Goal: Obtain resource: Download file/media

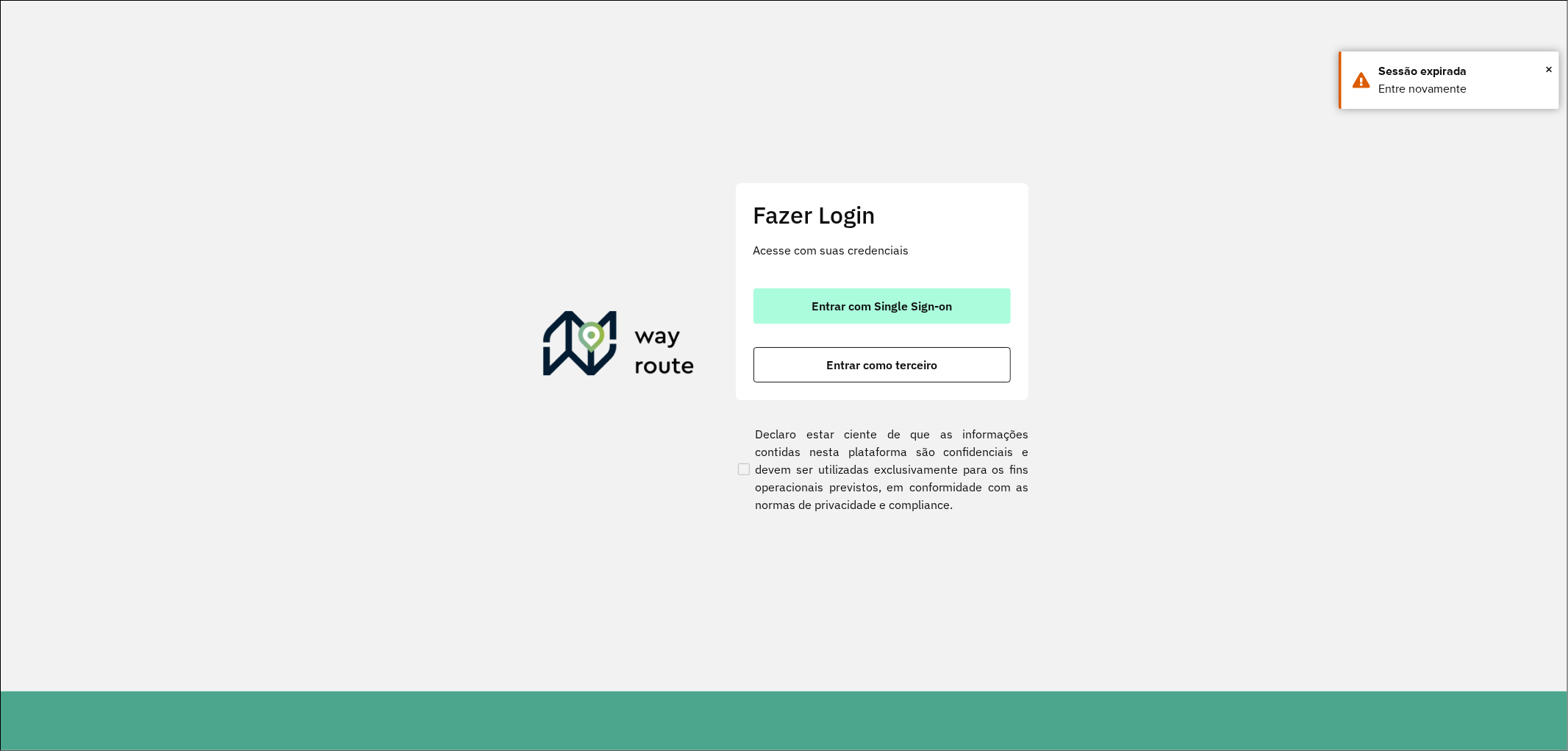
click at [919, 311] on span "Entrar com Single Sign-on" at bounding box center [882, 306] width 141 height 12
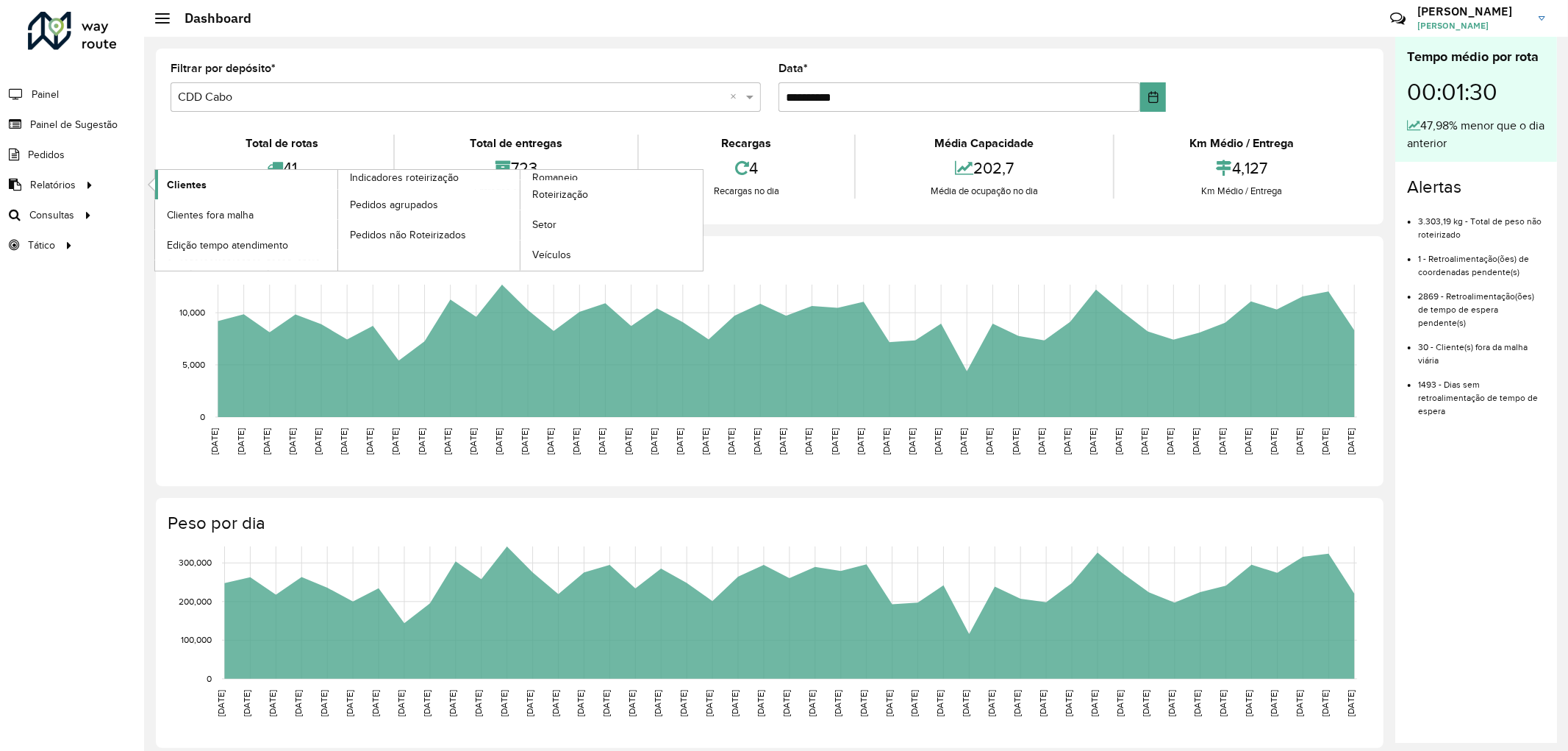
click at [180, 182] on span "Clientes" at bounding box center [187, 185] width 40 height 15
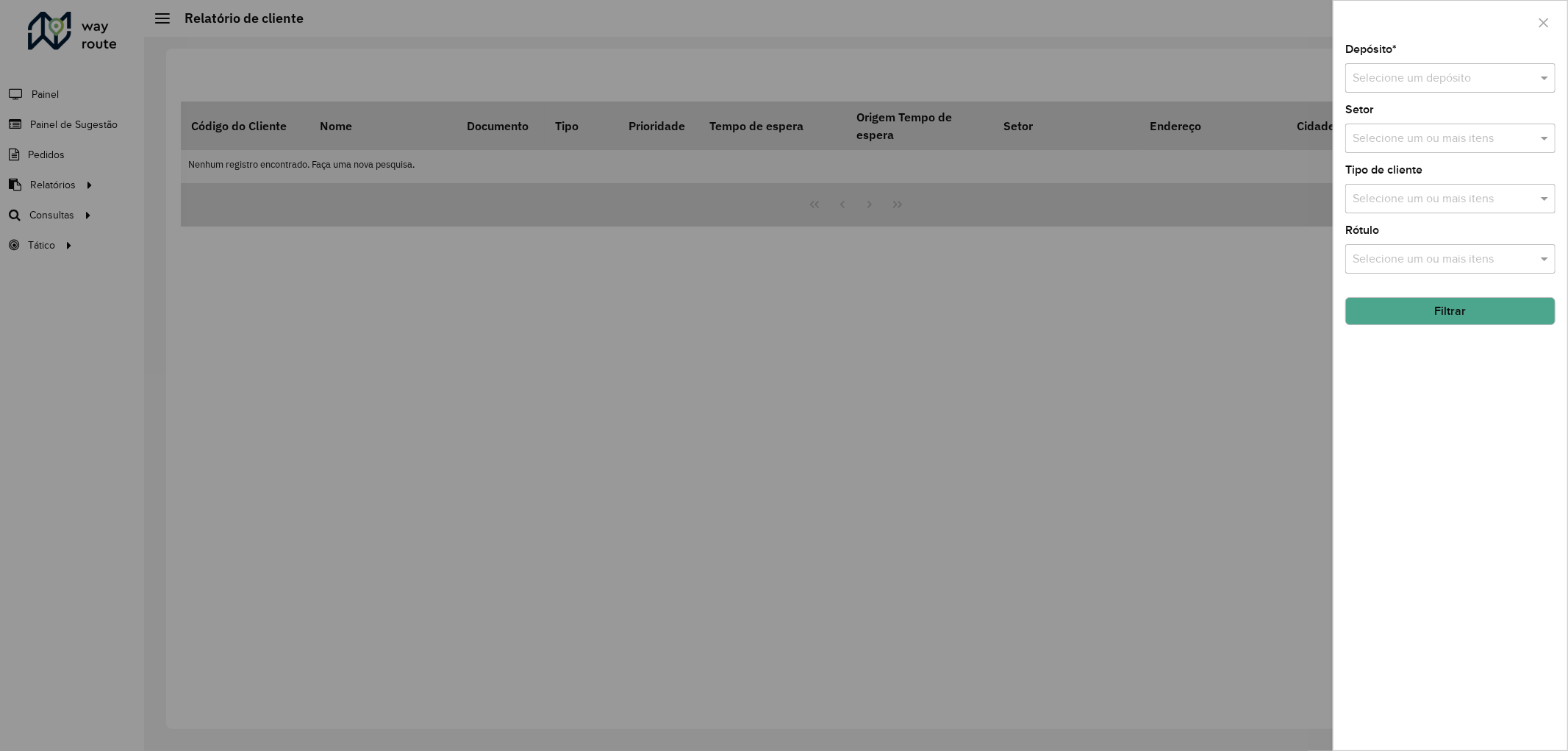
click at [1418, 75] on input "text" at bounding box center [1436, 78] width 166 height 18
click at [1395, 144] on span "CDD Cabo" at bounding box center [1380, 146] width 54 height 13
click at [1450, 192] on input "text" at bounding box center [1443, 199] width 188 height 18
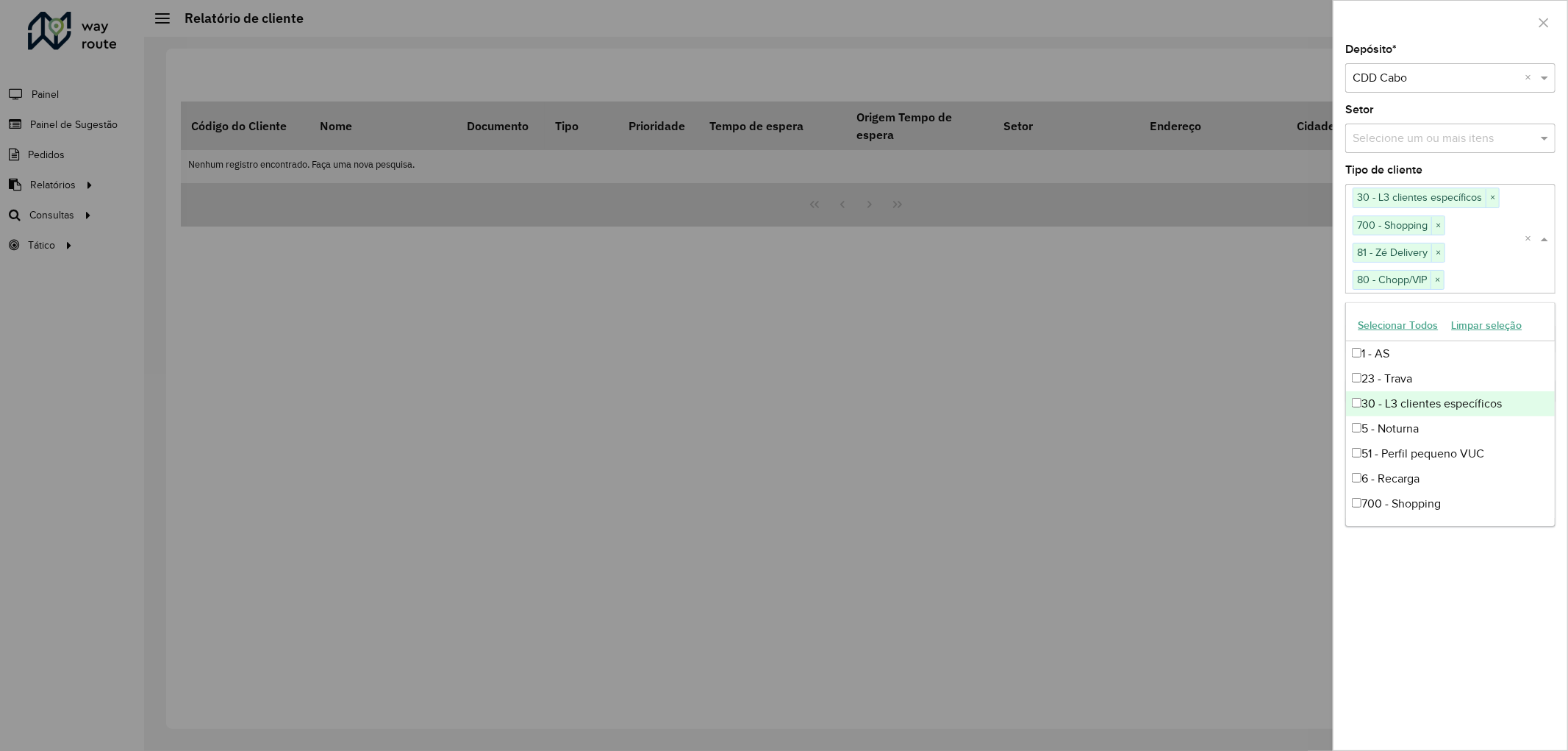
click at [1481, 593] on div "Depósito * Selecione um depósito × CDD Cabo × Setor Selecione um ou mais itens …" at bounding box center [1451, 397] width 234 height 706
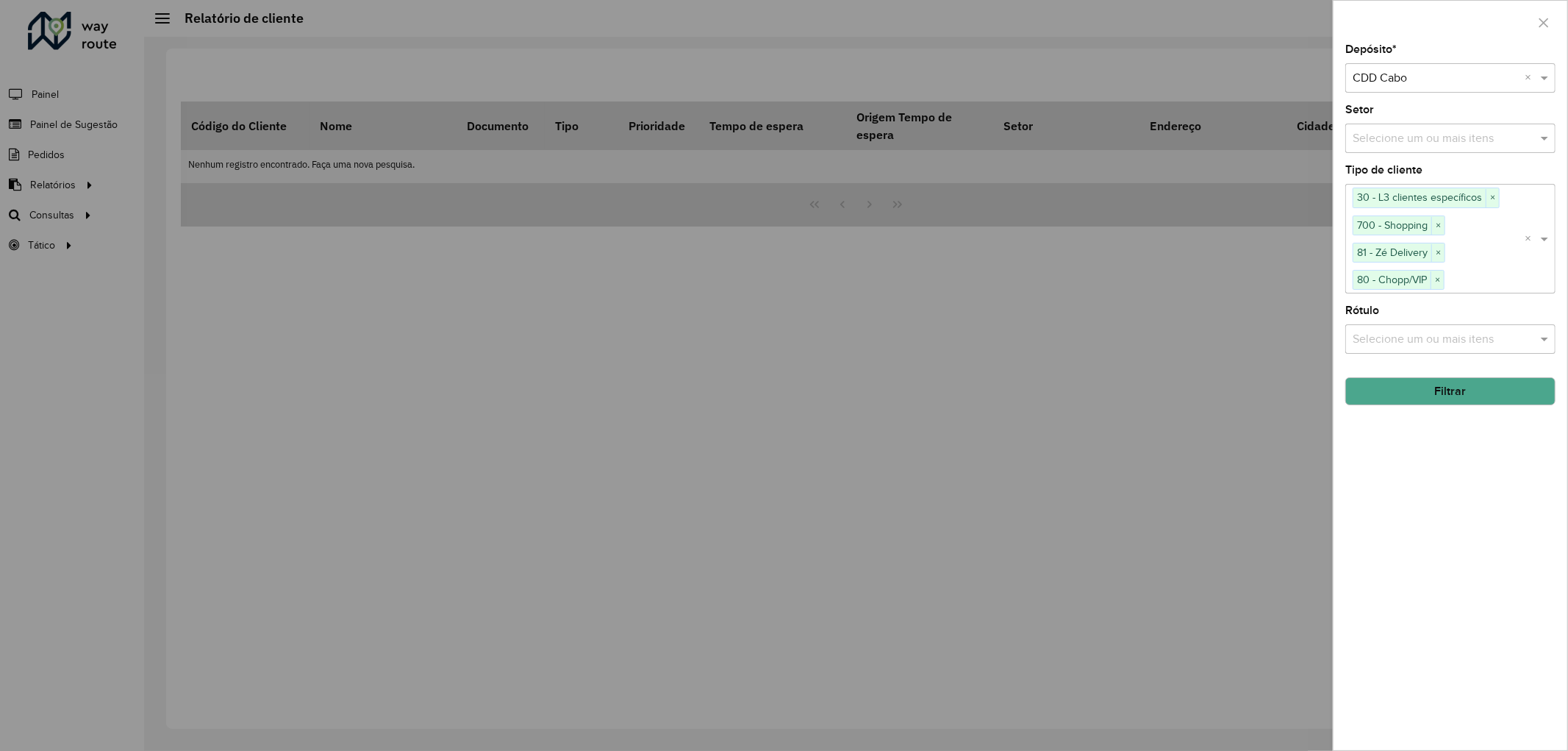
click at [1445, 393] on button "Filtrar" at bounding box center [1451, 391] width 210 height 28
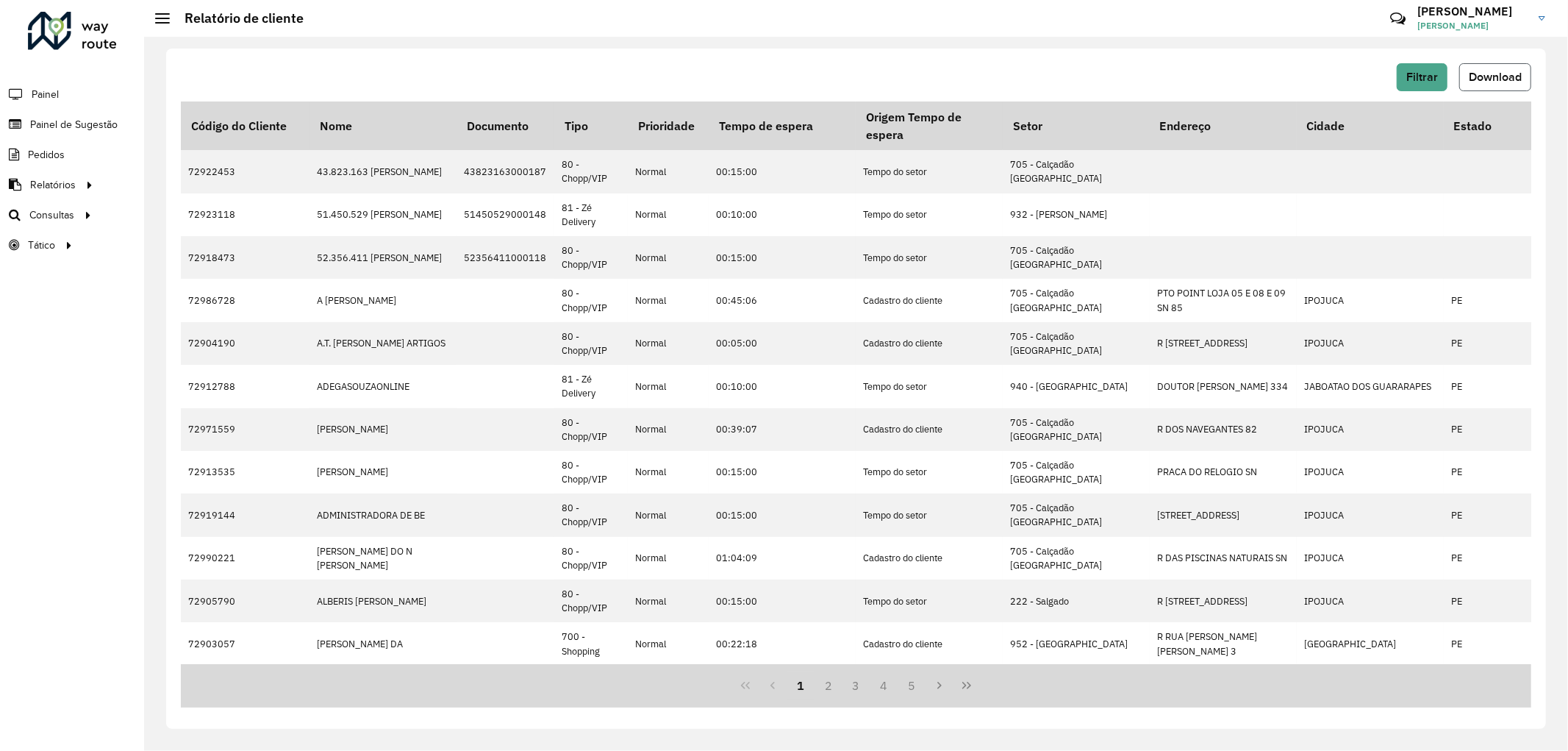
click at [1495, 72] on span "Download" at bounding box center [1495, 76] width 53 height 13
click at [1414, 85] on button "Filtrar" at bounding box center [1423, 77] width 51 height 28
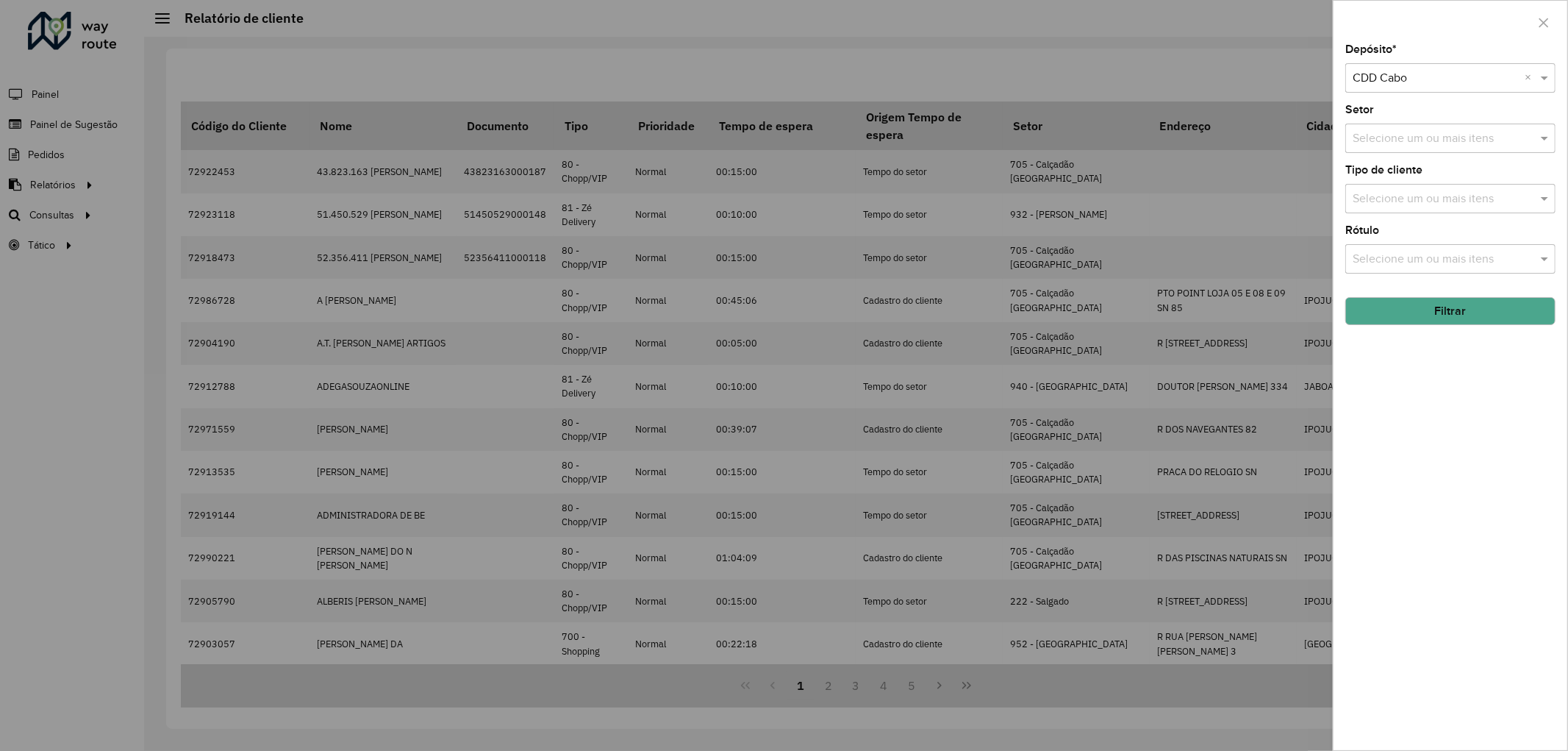
click at [1442, 317] on button "Filtrar" at bounding box center [1451, 311] width 210 height 28
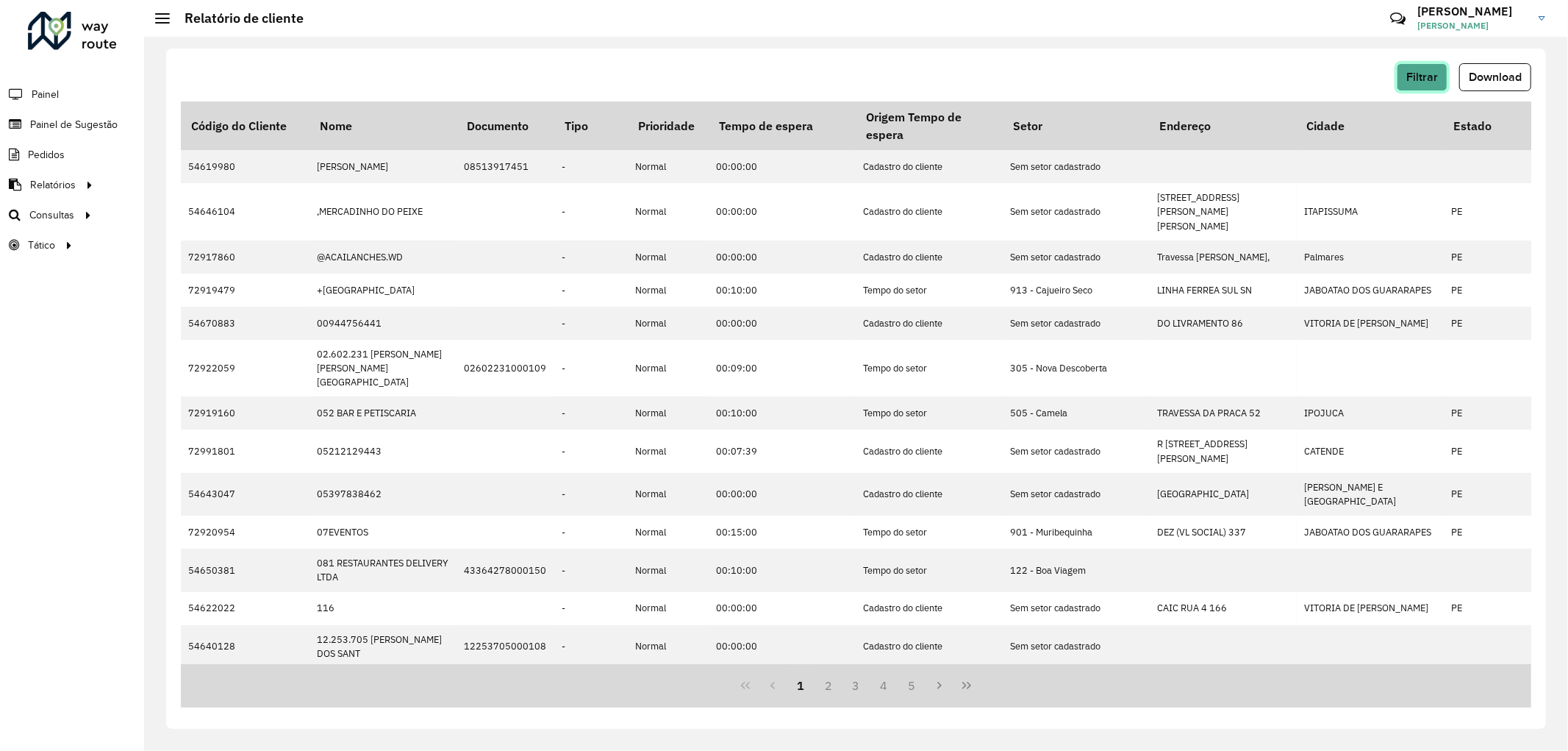
click at [1428, 76] on span "Filtrar" at bounding box center [1422, 76] width 31 height 13
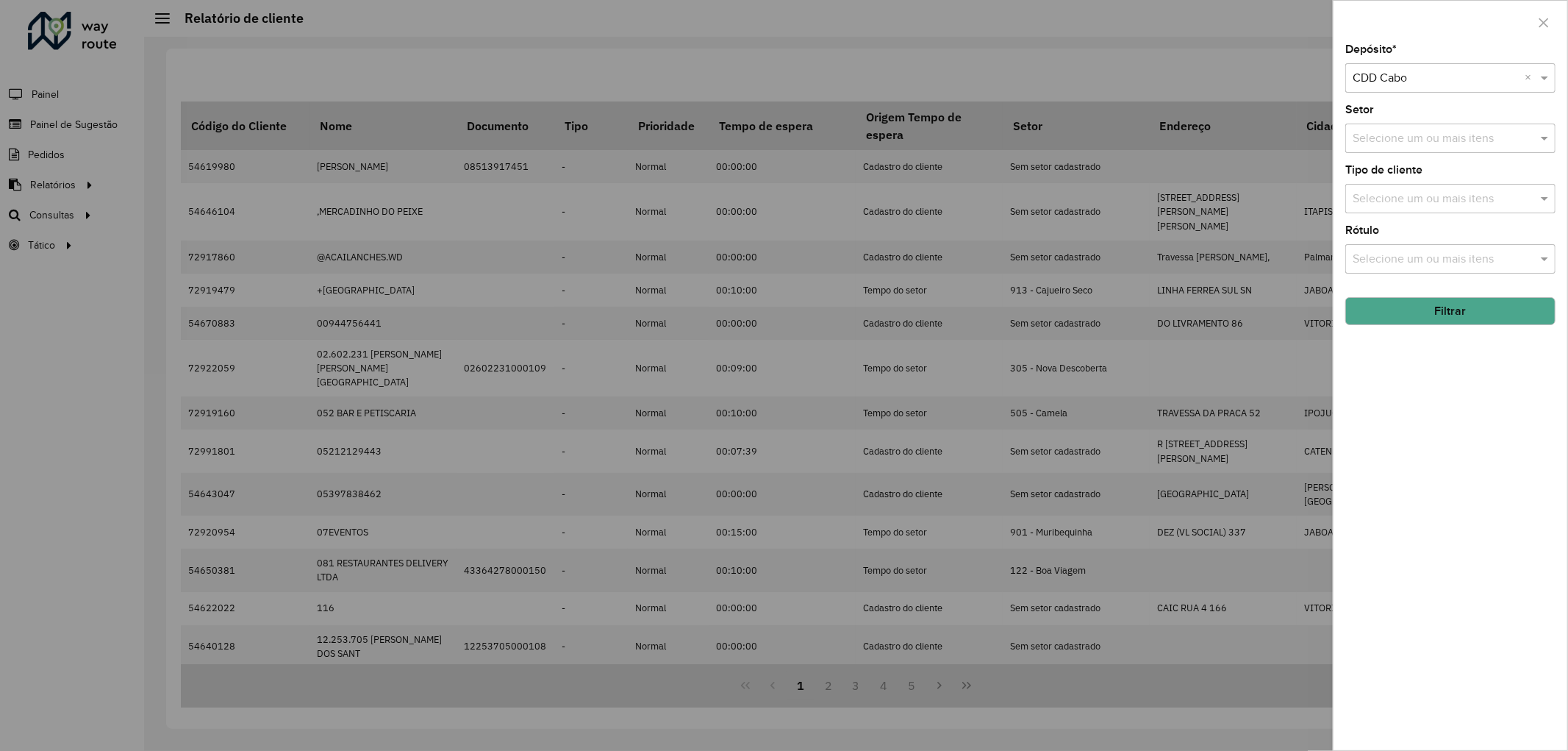
click at [1438, 314] on button "Filtrar" at bounding box center [1451, 311] width 210 height 28
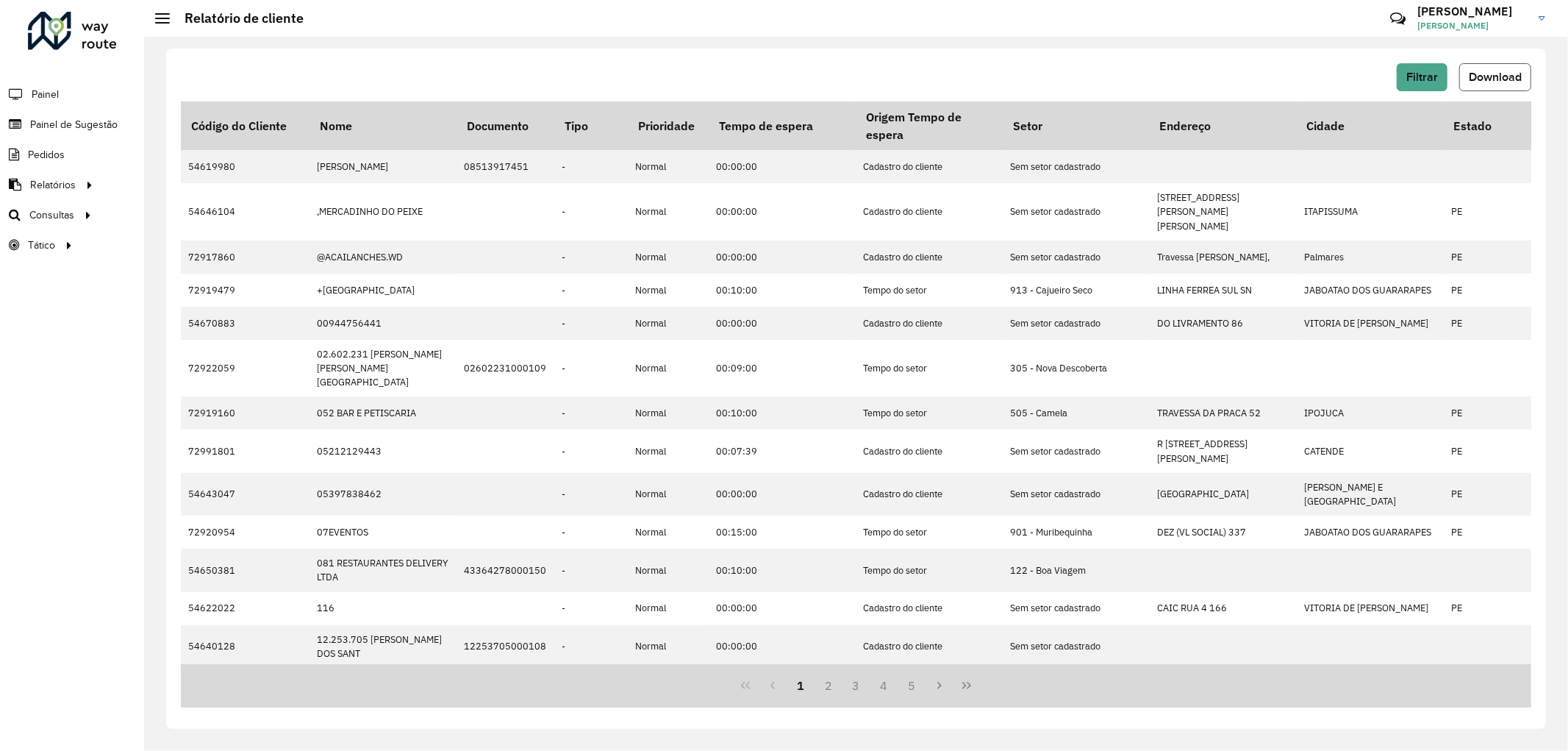
click at [1497, 77] on span "Download" at bounding box center [1495, 76] width 53 height 13
